Goal: Task Accomplishment & Management: Manage account settings

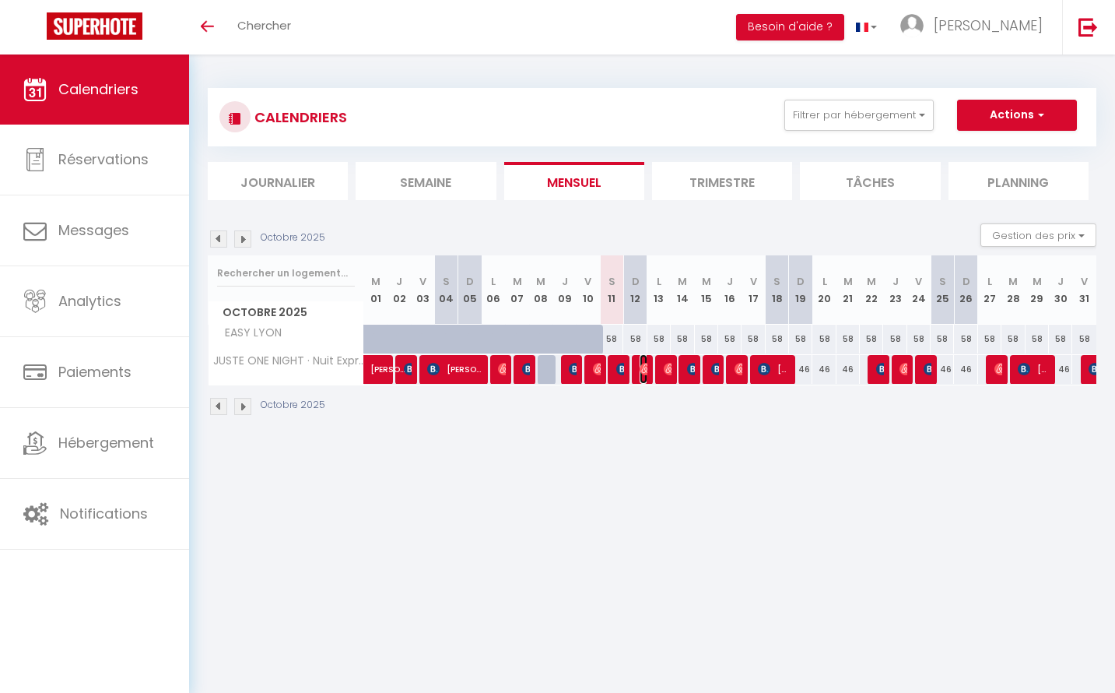
click at [647, 368] on img at bounding box center [646, 369] width 12 height 12
select select "OK"
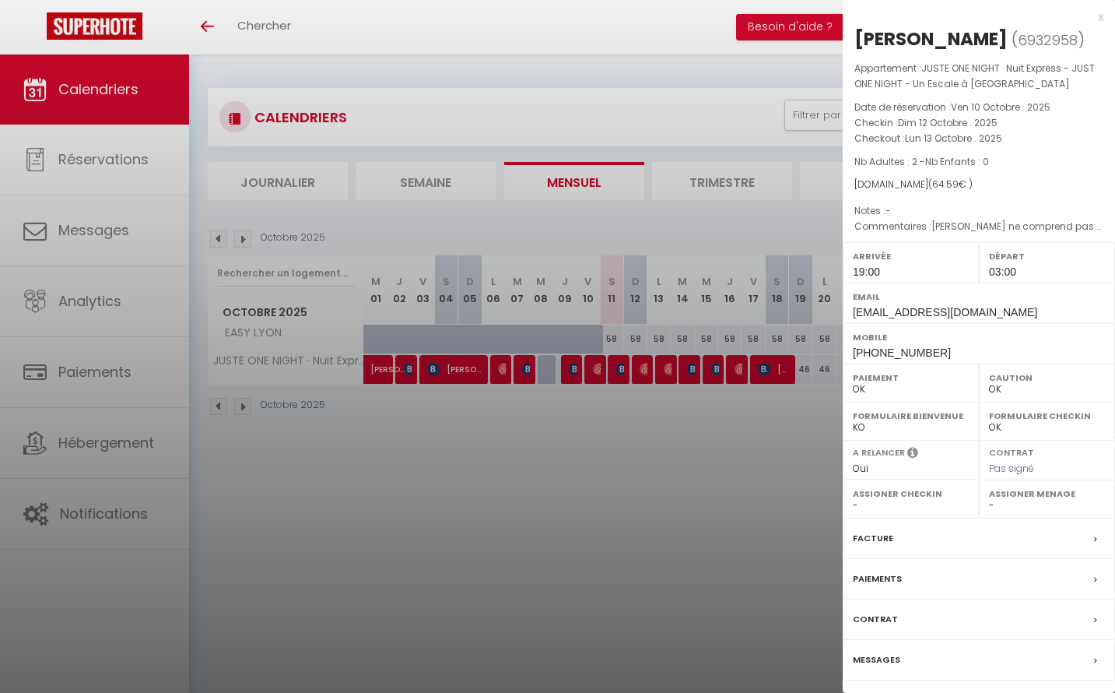
click at [598, 378] on div at bounding box center [557, 346] width 1115 height 693
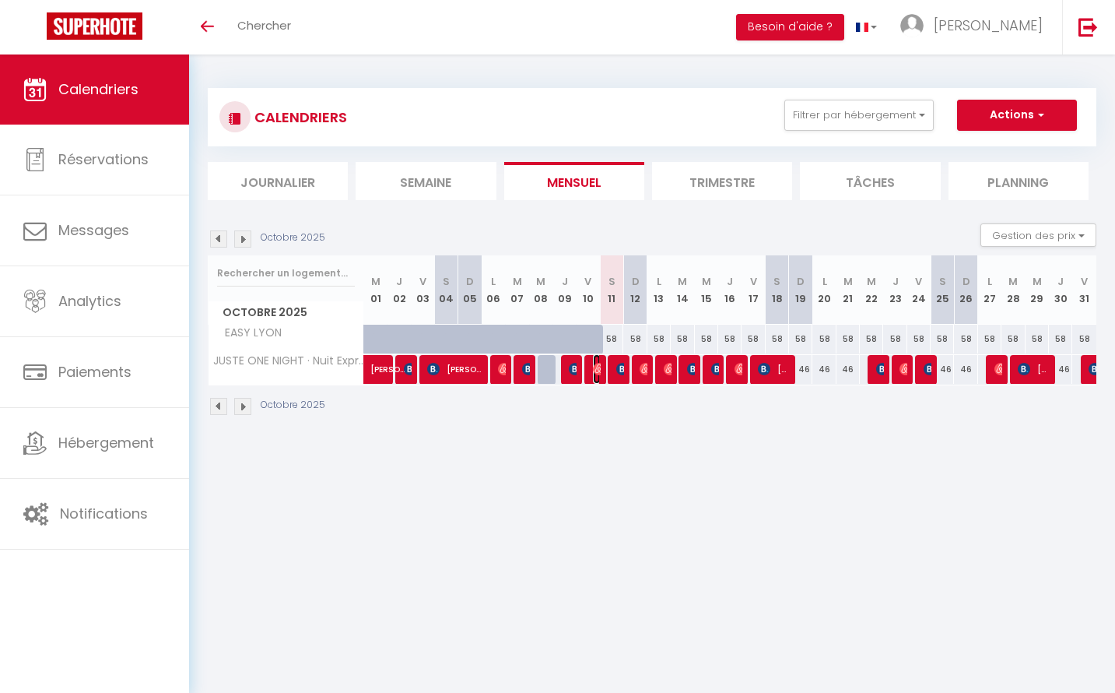
click at [598, 378] on span "[PERSON_NAME]" at bounding box center [597, 369] width 8 height 30
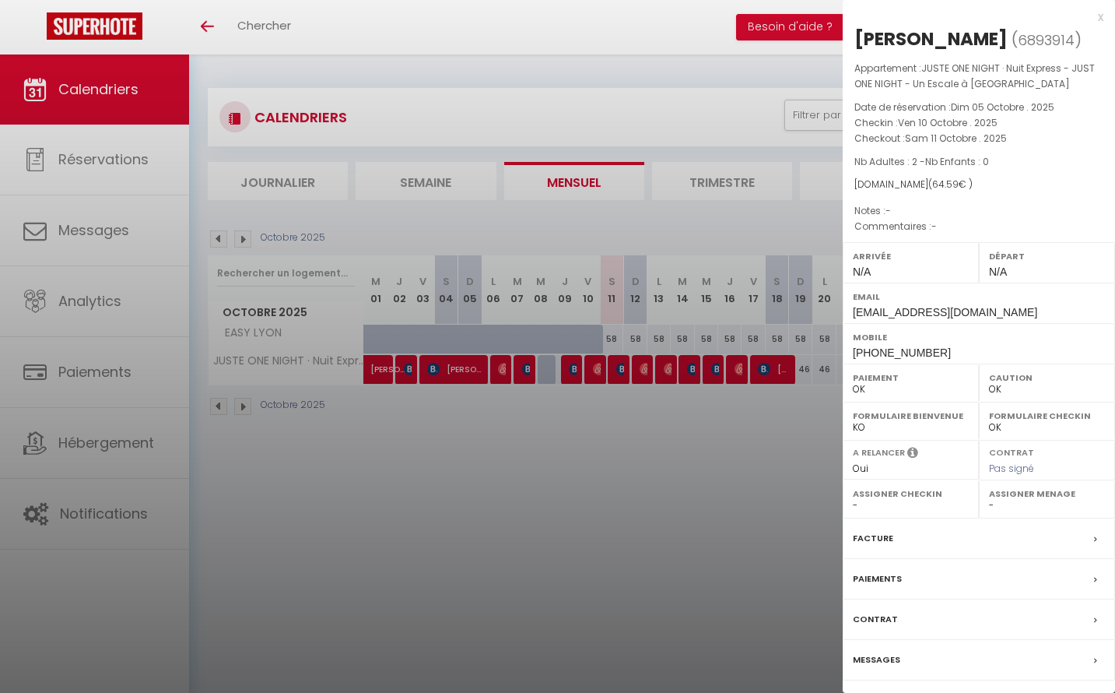
click at [897, 657] on label "Messages" at bounding box center [876, 659] width 47 height 16
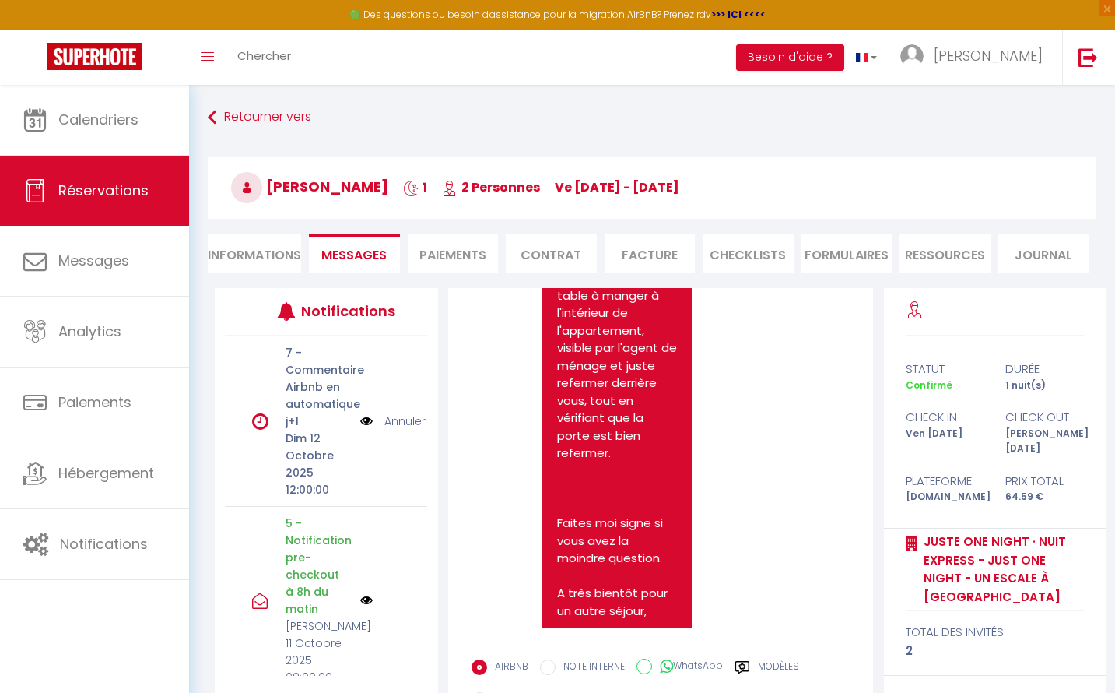
scroll to position [5256, 0]
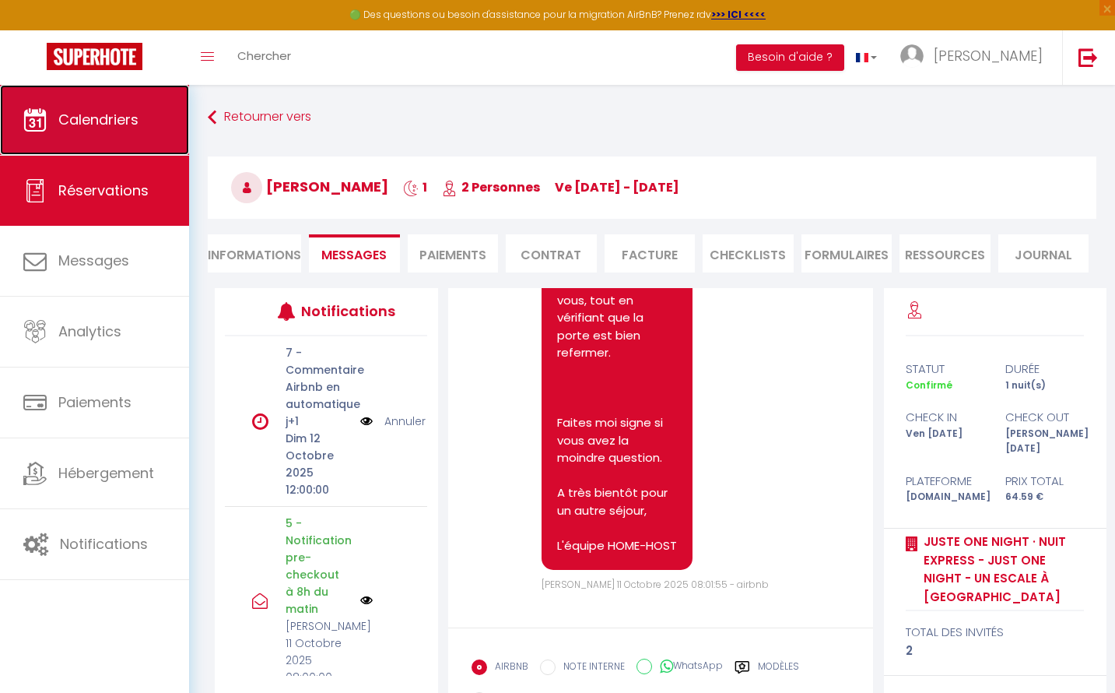
click at [121, 135] on link "Calendriers" at bounding box center [94, 120] width 189 height 70
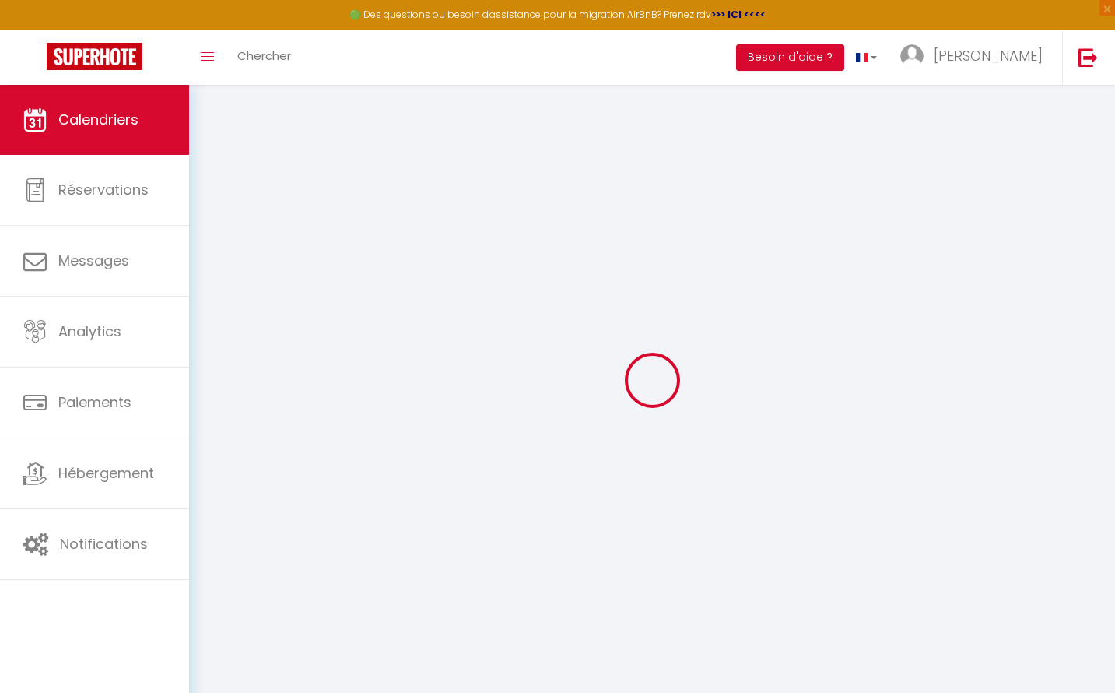
select select
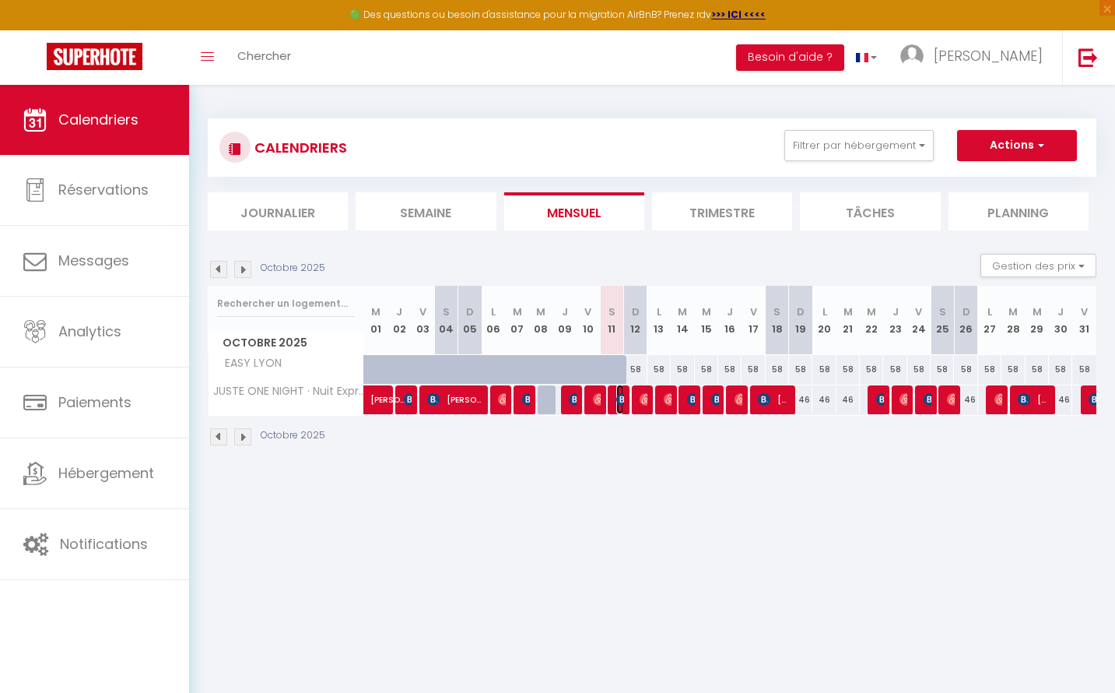
click at [621, 401] on img at bounding box center [622, 399] width 12 height 12
select select "OK"
select select "KO"
select select "0"
select select "1"
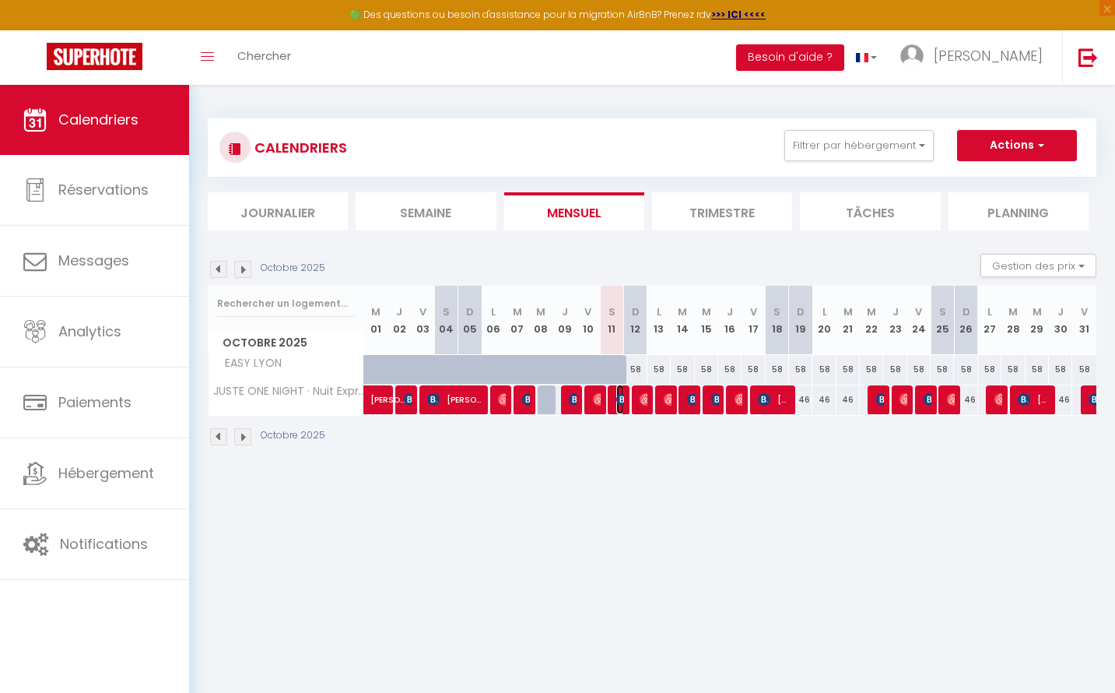
select select "1"
select select
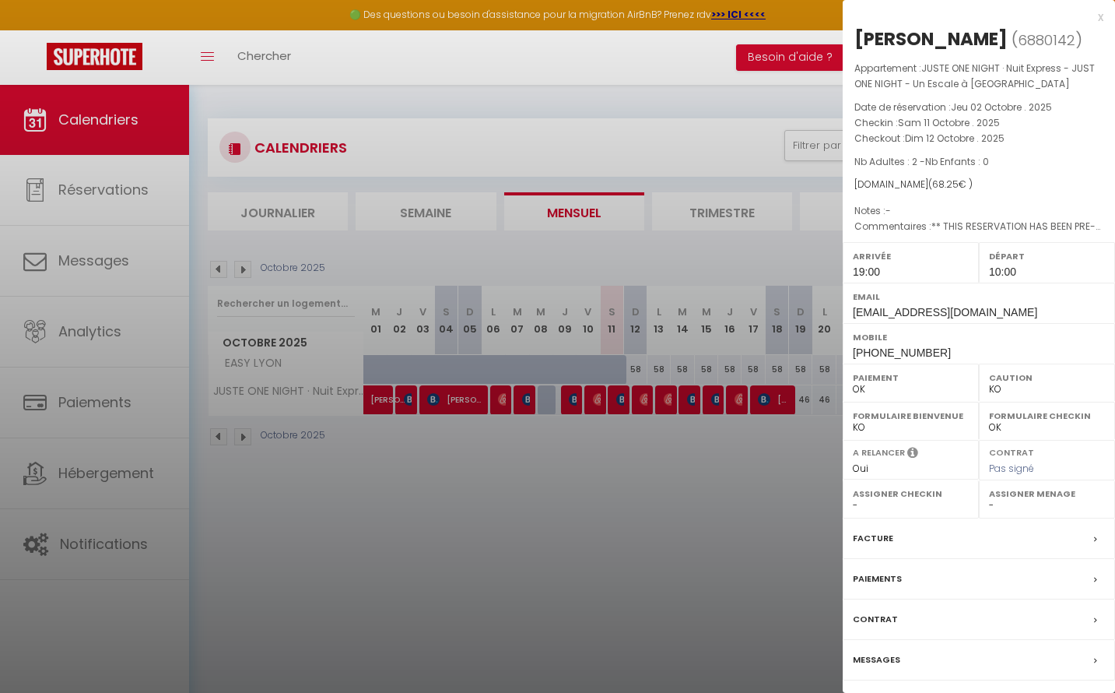
click at [885, 668] on label "Messages" at bounding box center [876, 659] width 47 height 16
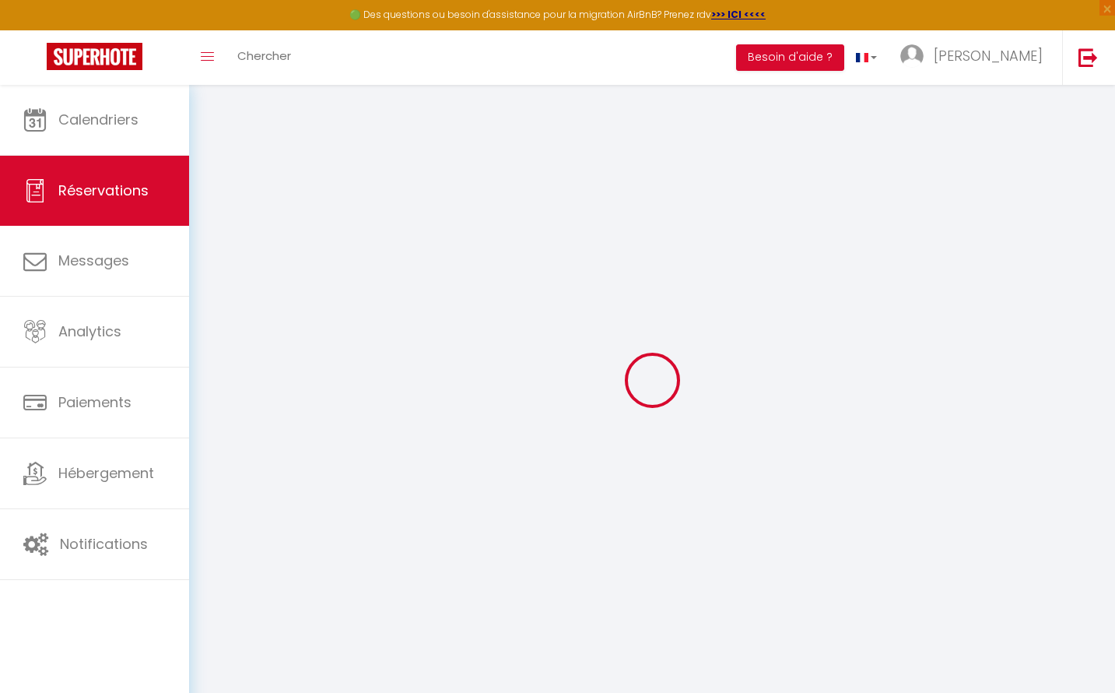
select select
checkbox input "false"
type textarea "** THIS RESERVATION HAS BEEN PRE-PAID ** BOOKING NOTE : Payment charge is EUR 0…"
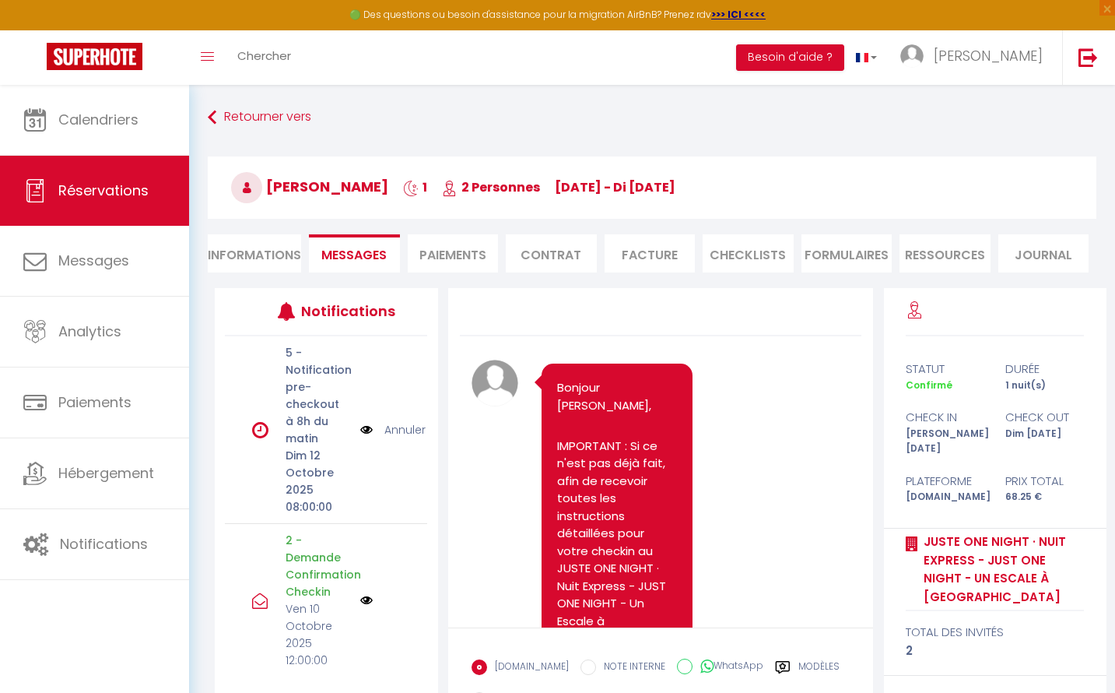
scroll to position [1036, 0]
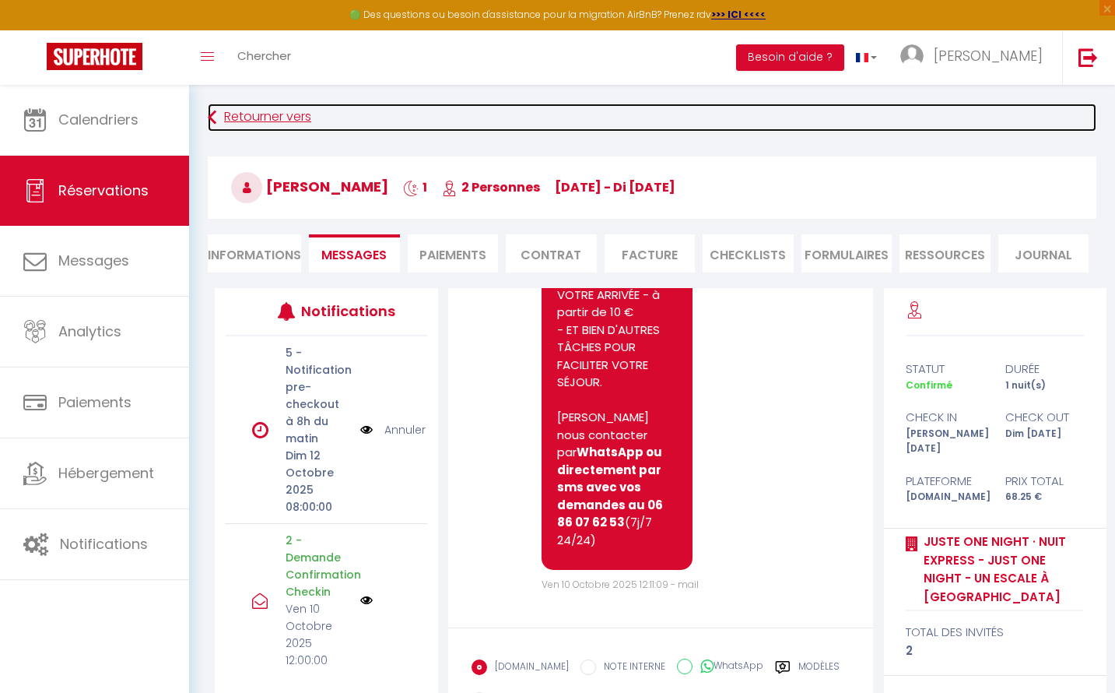
click at [258, 113] on link "Retourner vers" at bounding box center [652, 117] width 889 height 28
